Goal: Task Accomplishment & Management: Manage account settings

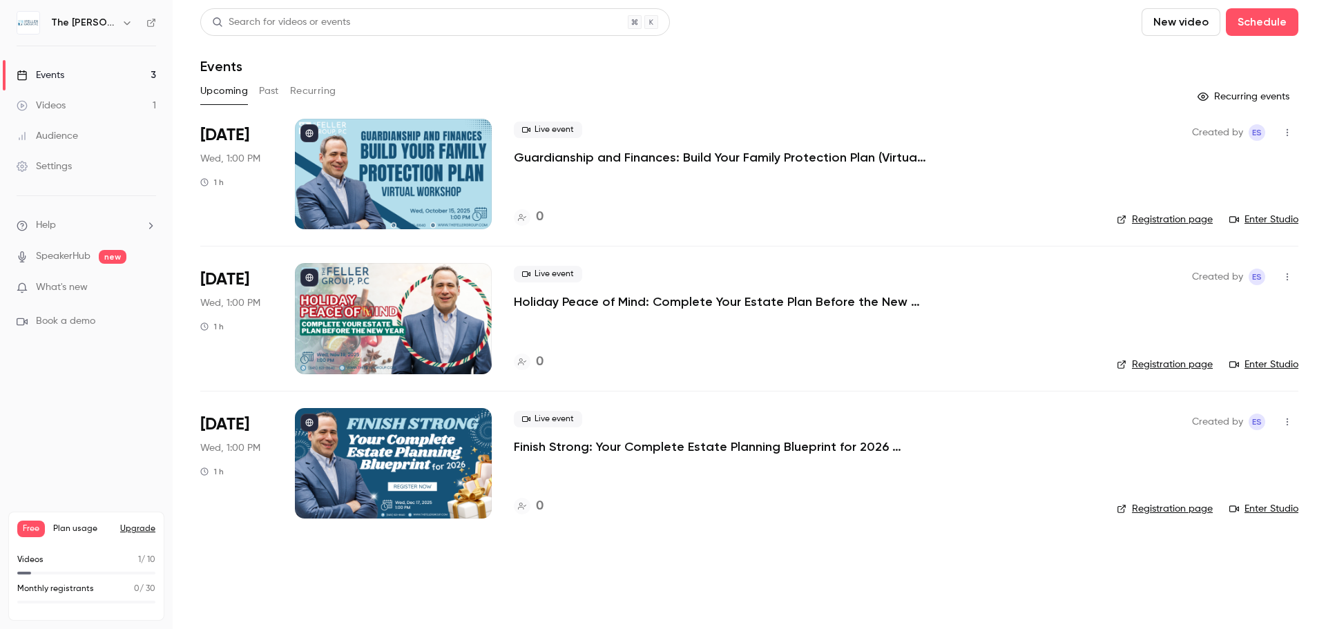
click at [122, 23] on icon "button" at bounding box center [127, 22] width 11 height 11
click at [117, 406] on div at bounding box center [663, 314] width 1326 height 629
click at [26, 26] on img at bounding box center [28, 23] width 22 height 22
click at [53, 164] on div "Settings" at bounding box center [44, 167] width 55 height 14
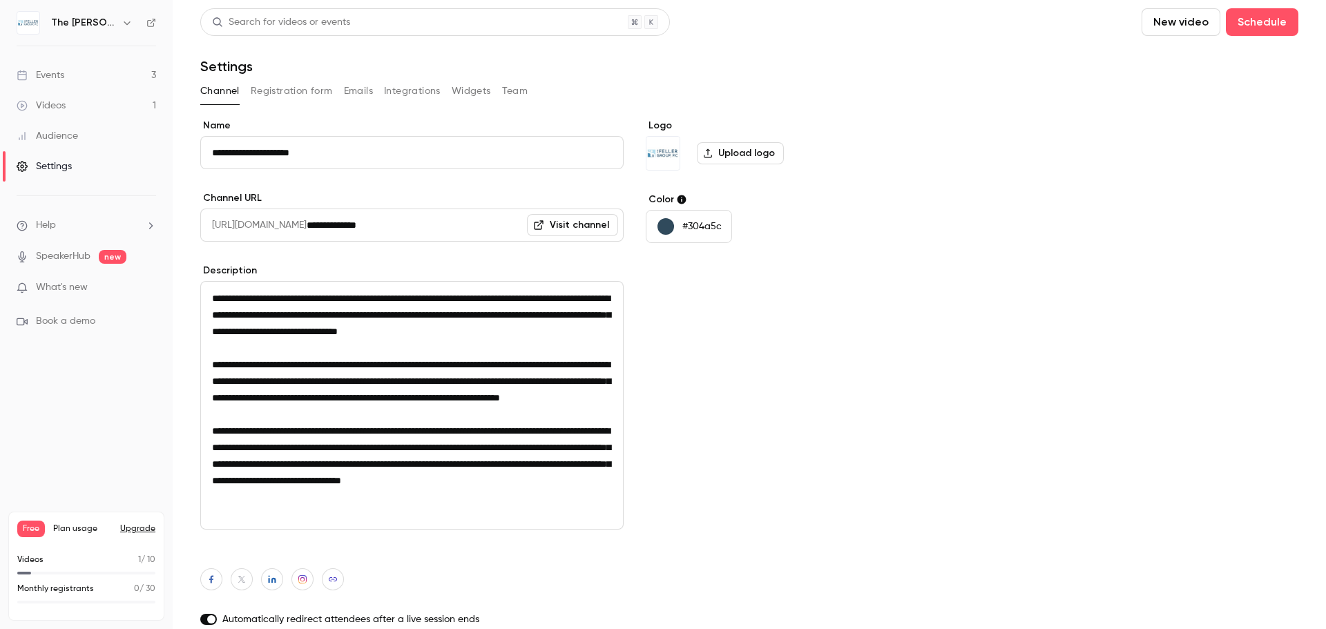
scroll to position [25, 0]
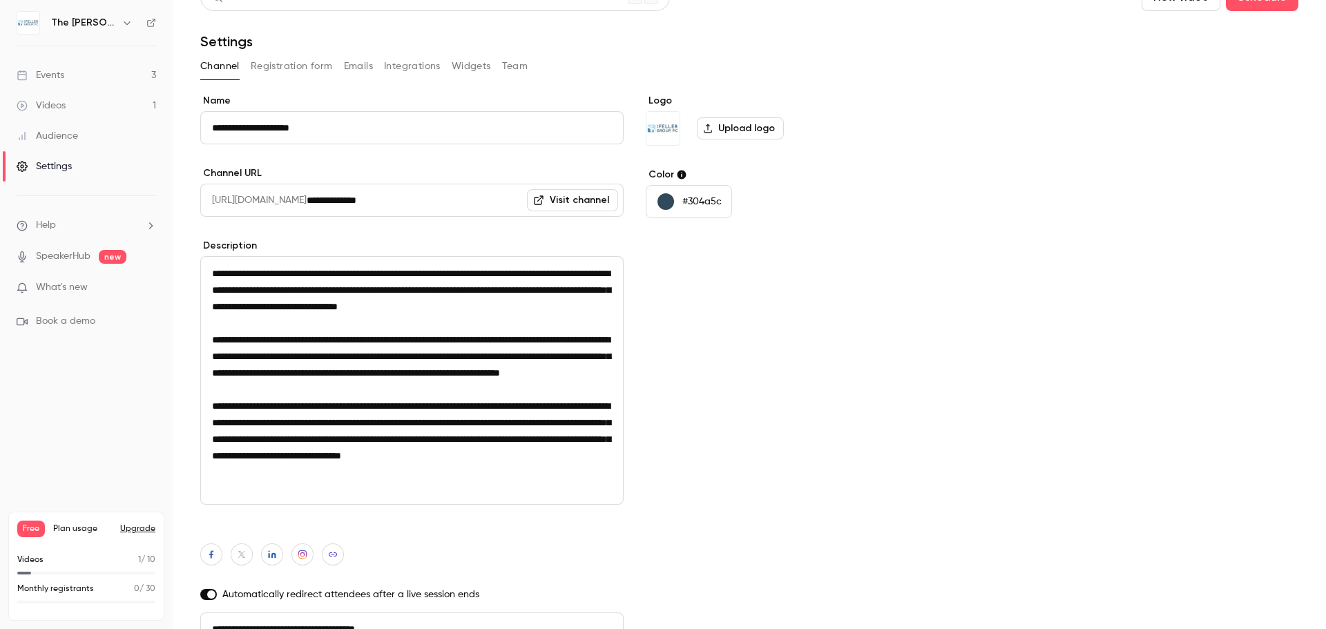
click at [278, 73] on button "Registration form" at bounding box center [292, 66] width 82 height 22
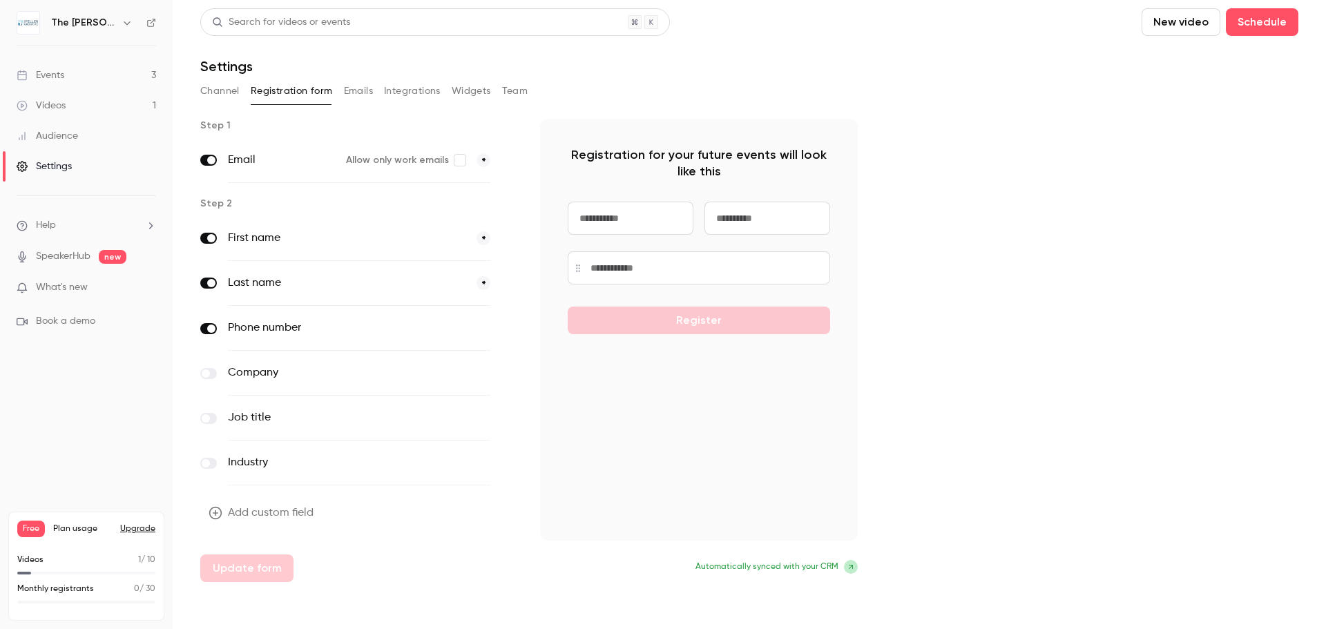
click at [413, 95] on button "Integrations" at bounding box center [412, 91] width 57 height 22
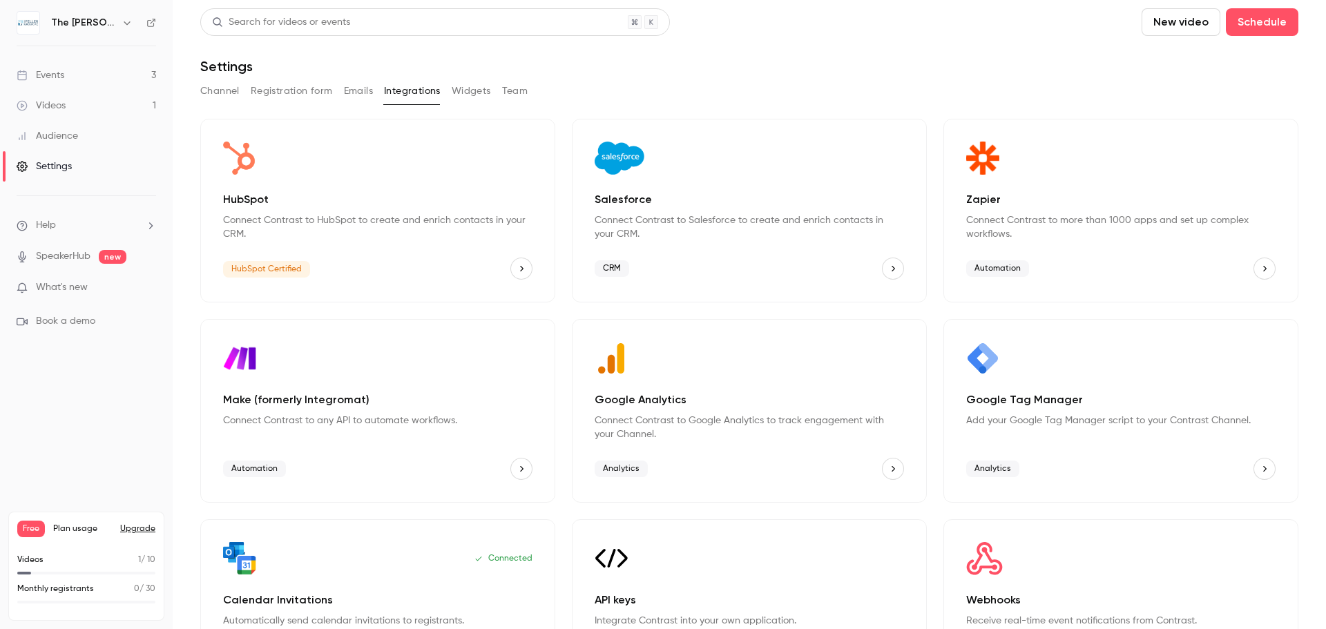
click at [528, 99] on div "Channel Registration form Emails Integrations Widgets Team" at bounding box center [749, 91] width 1098 height 22
click at [528, 94] on div "Channel Registration form Emails Integrations Widgets Team" at bounding box center [749, 91] width 1098 height 22
click at [522, 94] on button "Team" at bounding box center [515, 91] width 26 height 22
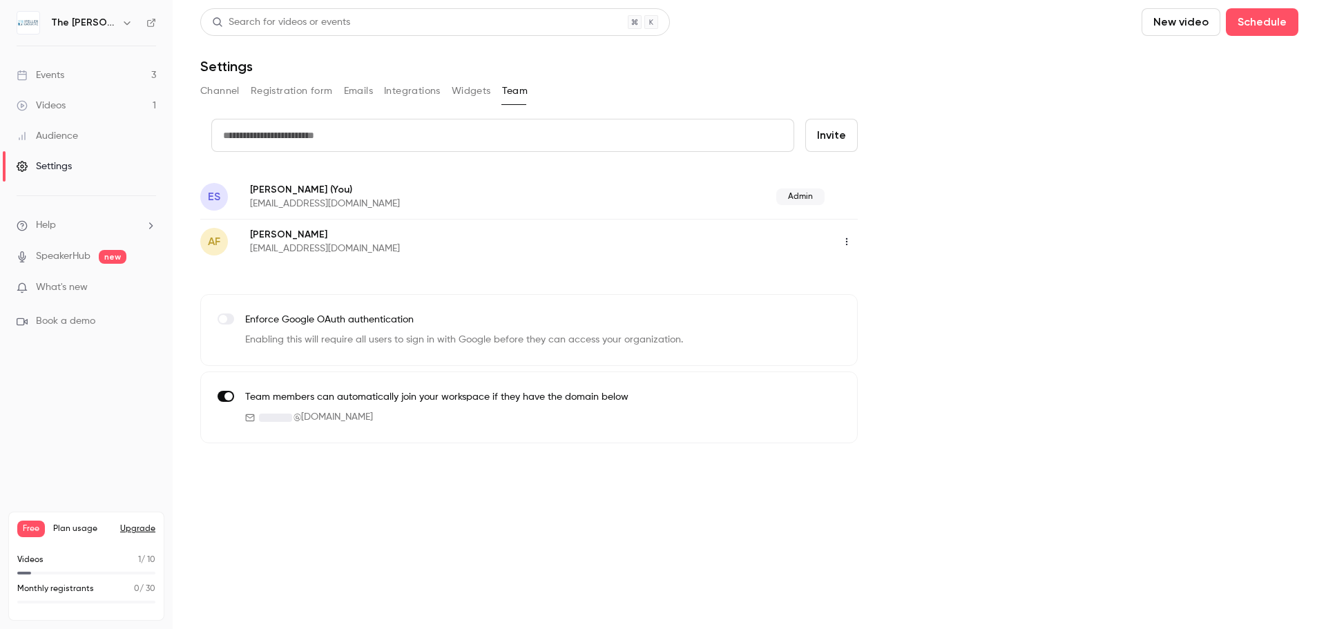
click at [404, 130] on input "text" at bounding box center [502, 135] width 583 height 33
drag, startPoint x: 478, startPoint y: 127, endPoint x: 479, endPoint y: 136, distance: 9.1
click at [478, 133] on input "text" at bounding box center [502, 135] width 583 height 33
paste input "**********"
type input "**********"
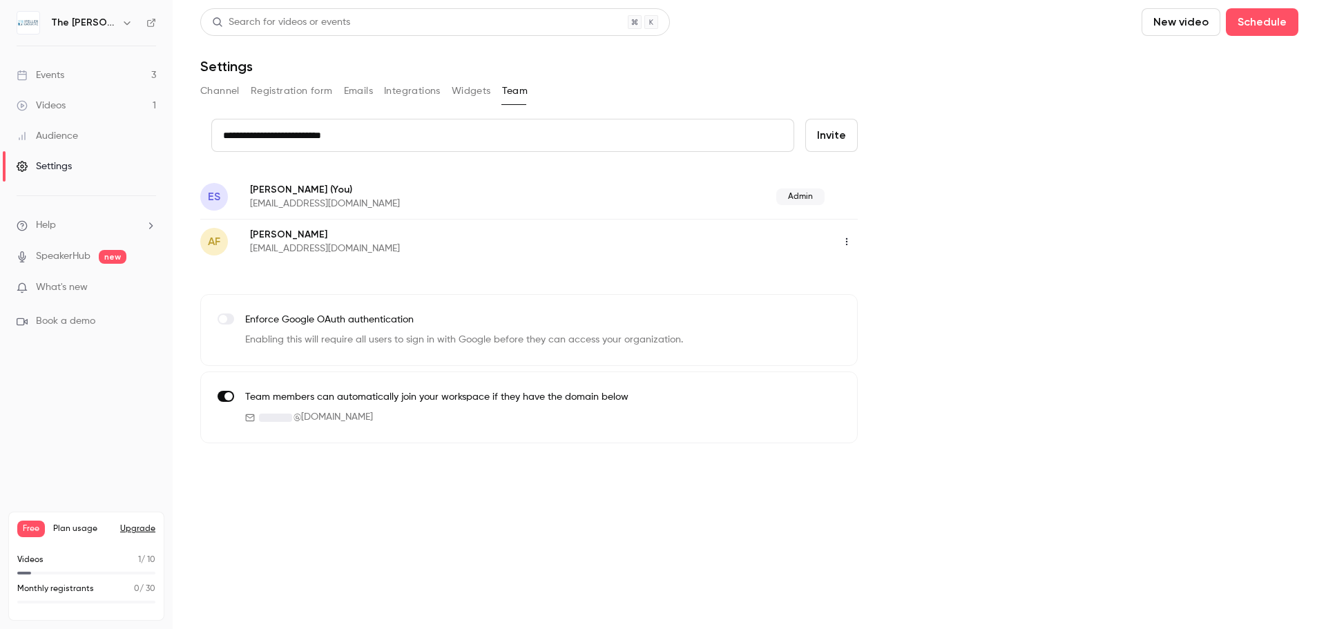
click at [835, 139] on button "Invite" at bounding box center [831, 135] width 53 height 33
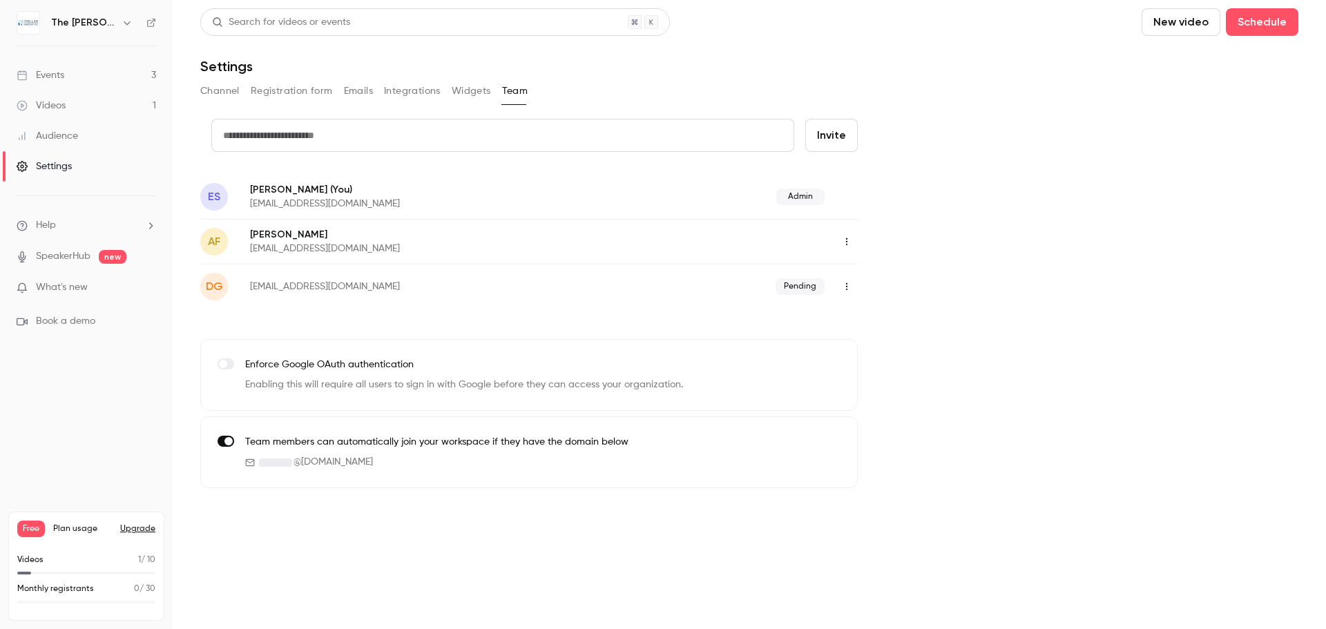
click at [108, 285] on p "What's new" at bounding box center [75, 287] width 117 height 15
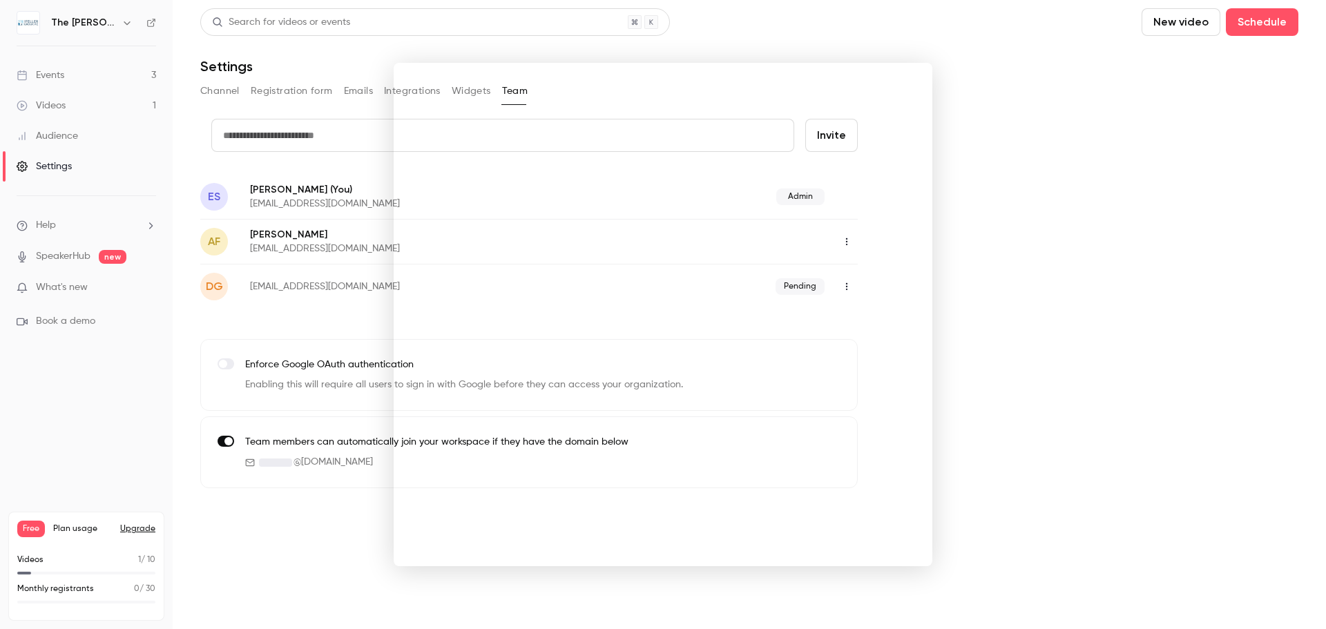
click at [964, 398] on div at bounding box center [663, 314] width 1326 height 629
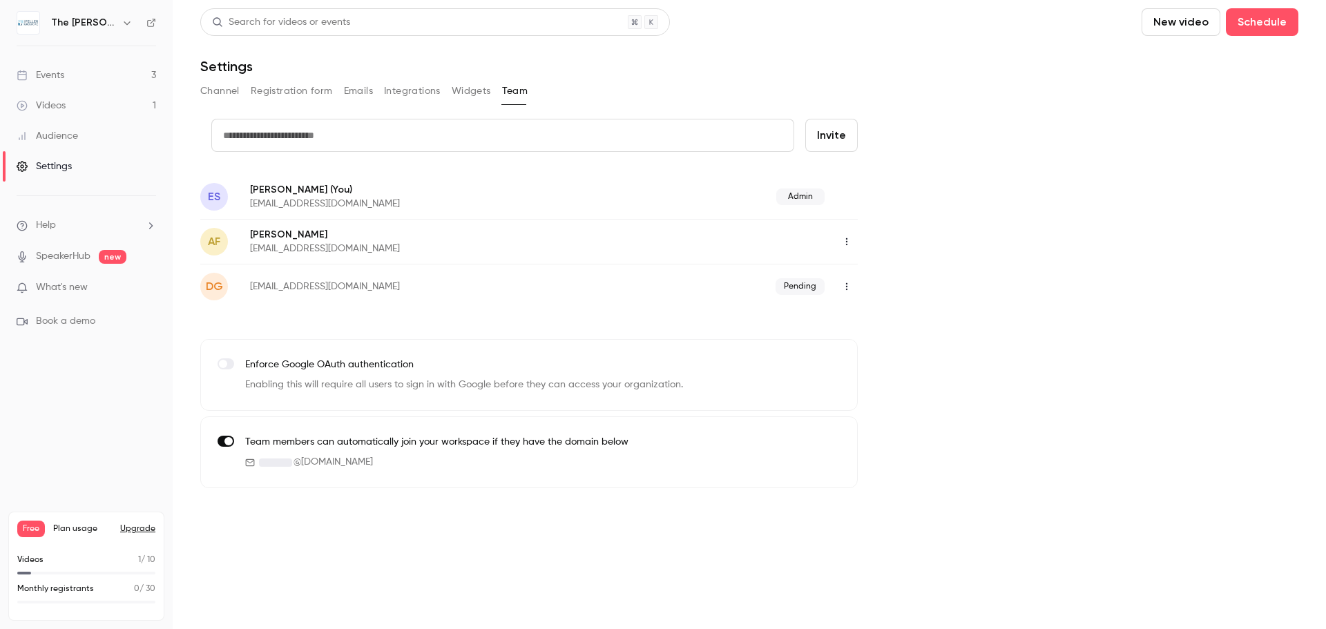
click at [44, 79] on div "Events" at bounding box center [41, 75] width 48 height 14
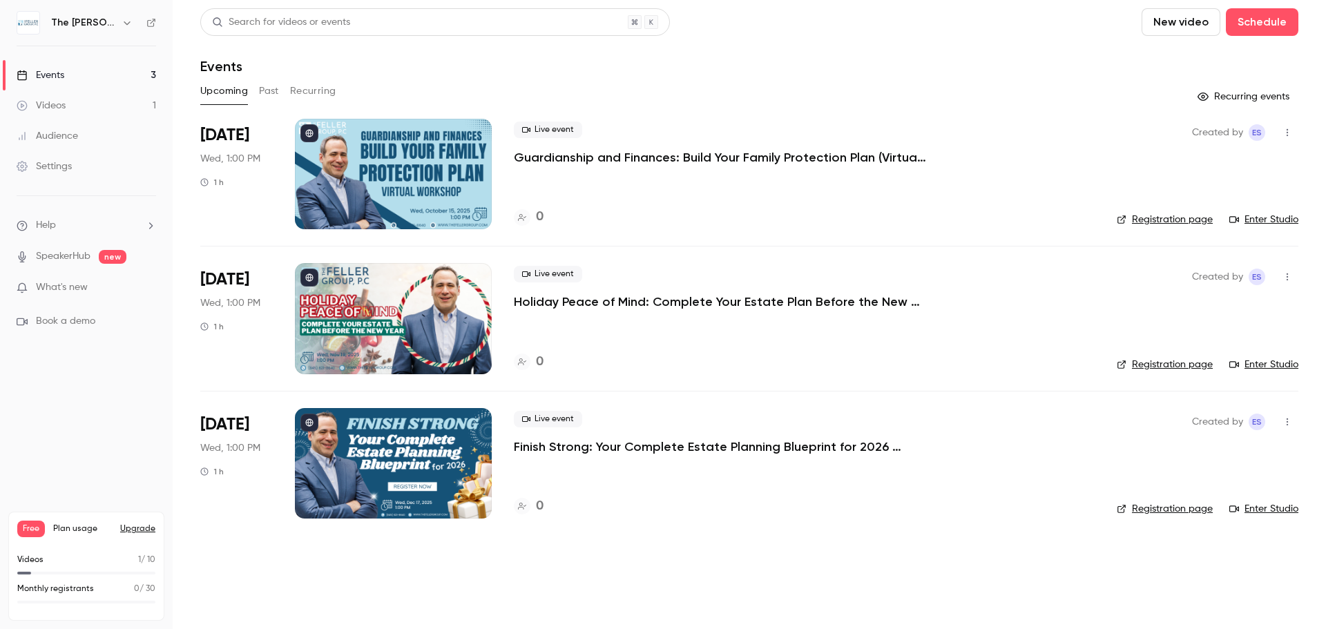
click at [39, 80] on div "Events" at bounding box center [41, 75] width 48 height 14
